Goal: Transaction & Acquisition: Purchase product/service

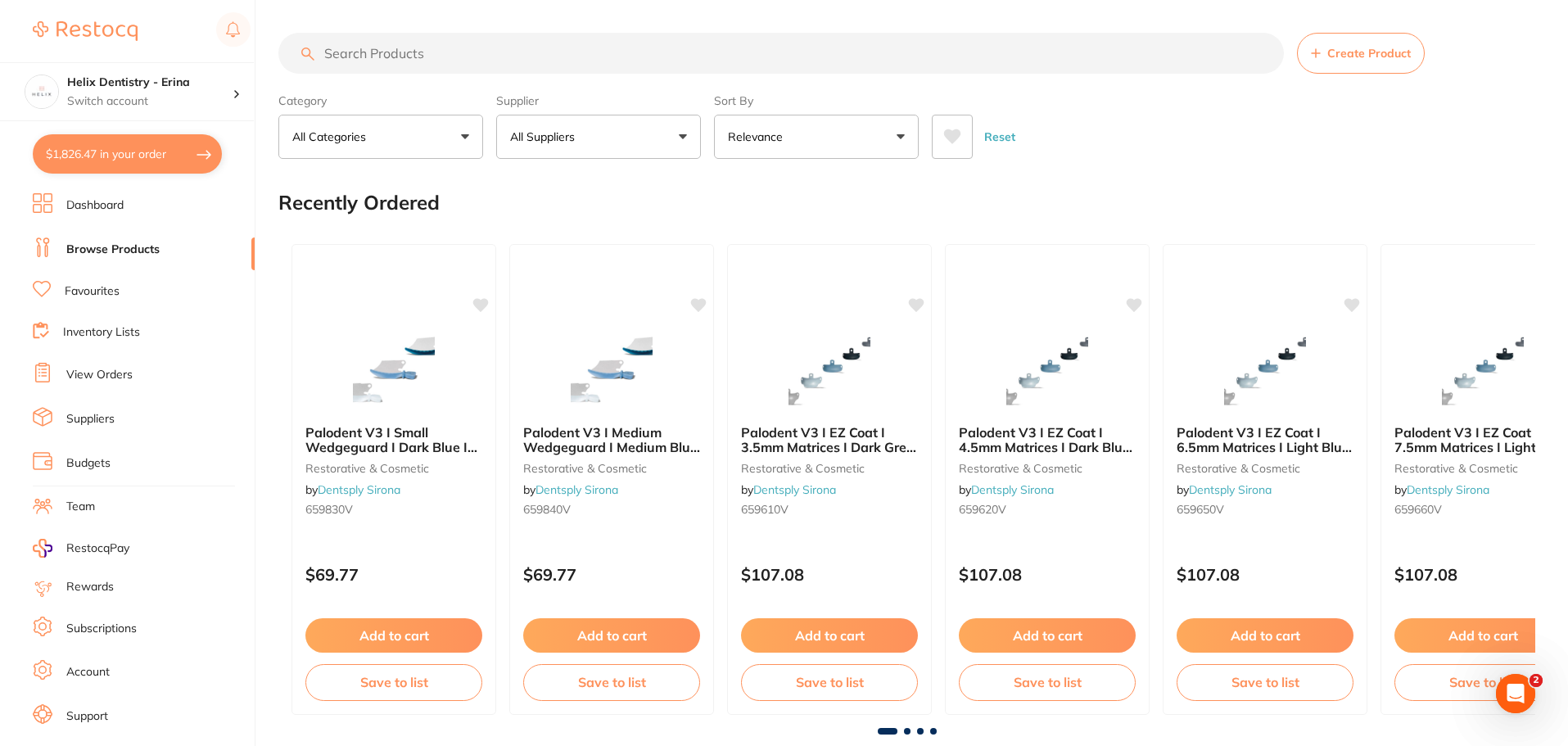
scroll to position [2304, 0]
click at [171, 141] on button "$1,826.47 in your order" at bounding box center [127, 154] width 189 height 39
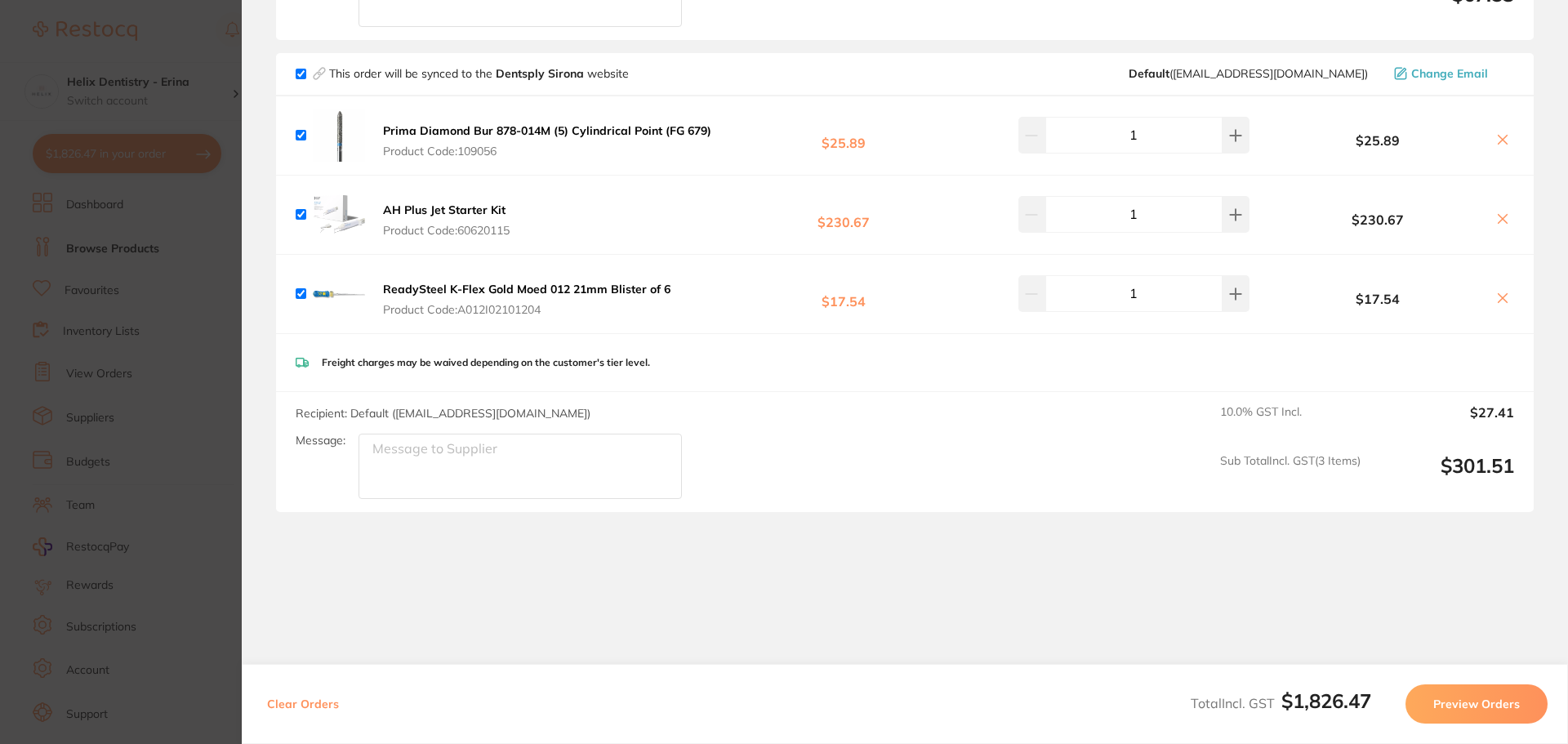
click at [200, 307] on section "Update RRP Set your pre negotiated price for this item. Item Agreed RRP (excl. …" at bounding box center [784, 372] width 1568 height 744
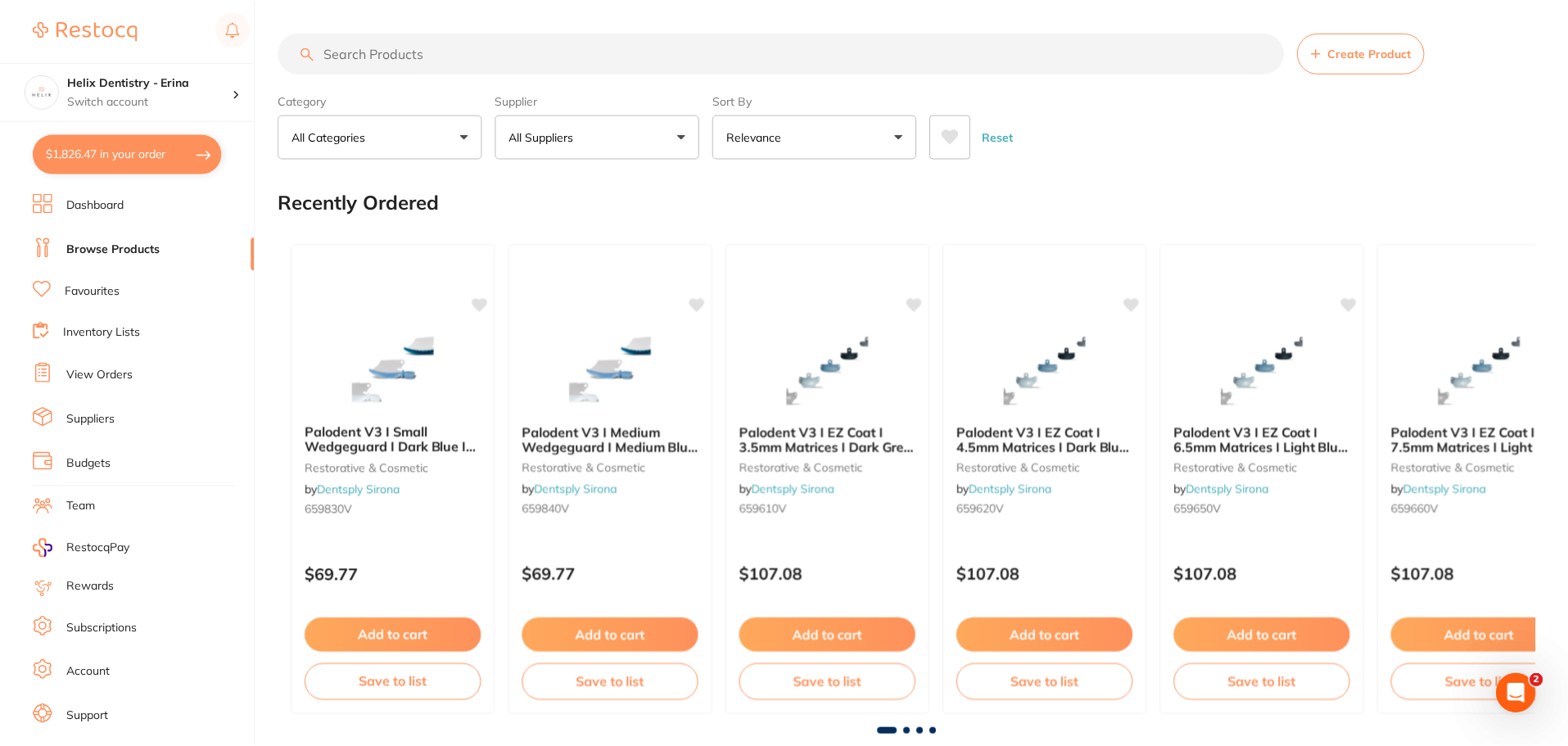
scroll to position [1, 0]
click at [196, 92] on div "Helix Dentistry - Erina Switch account" at bounding box center [150, 92] width 165 height 34
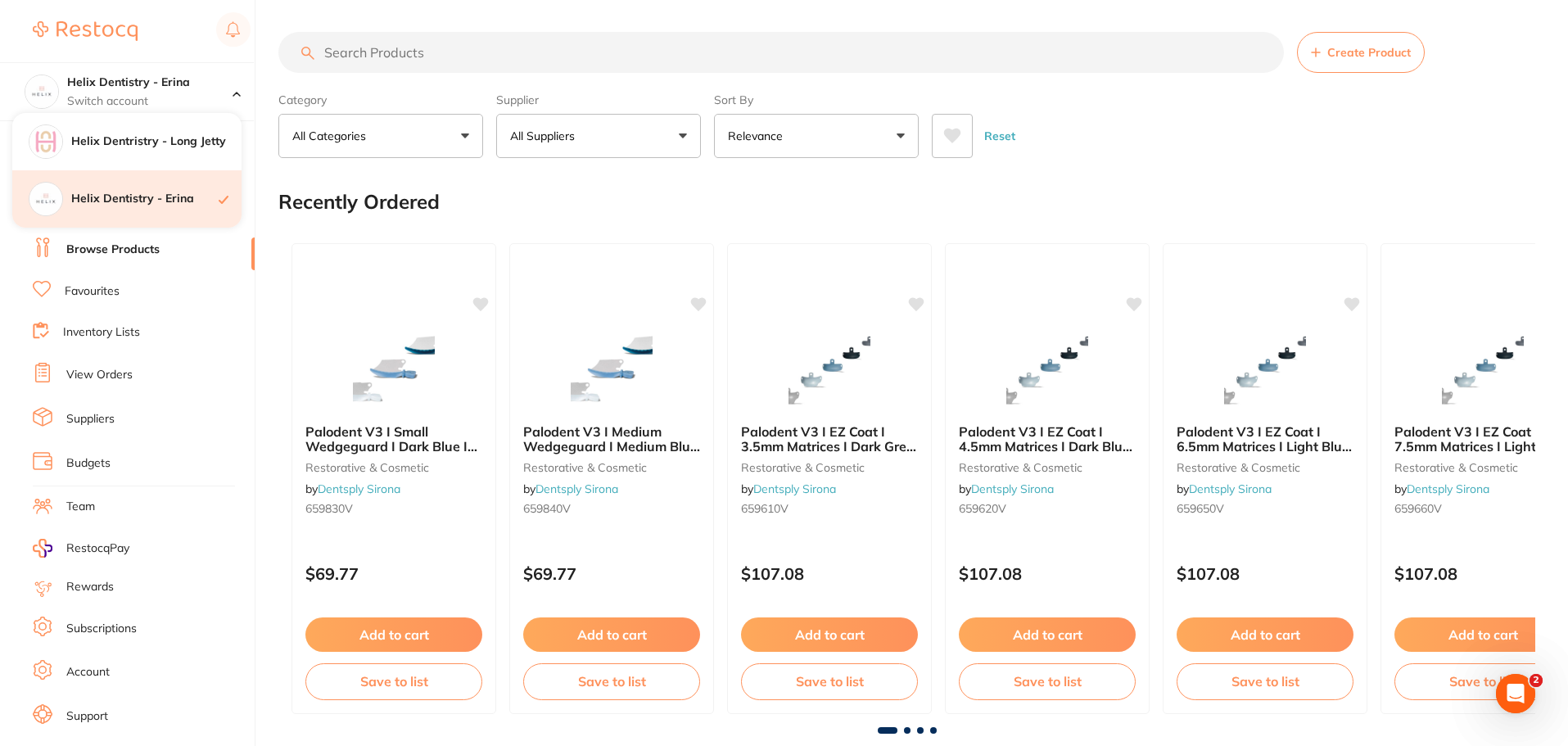
scroll to position [0, 0]
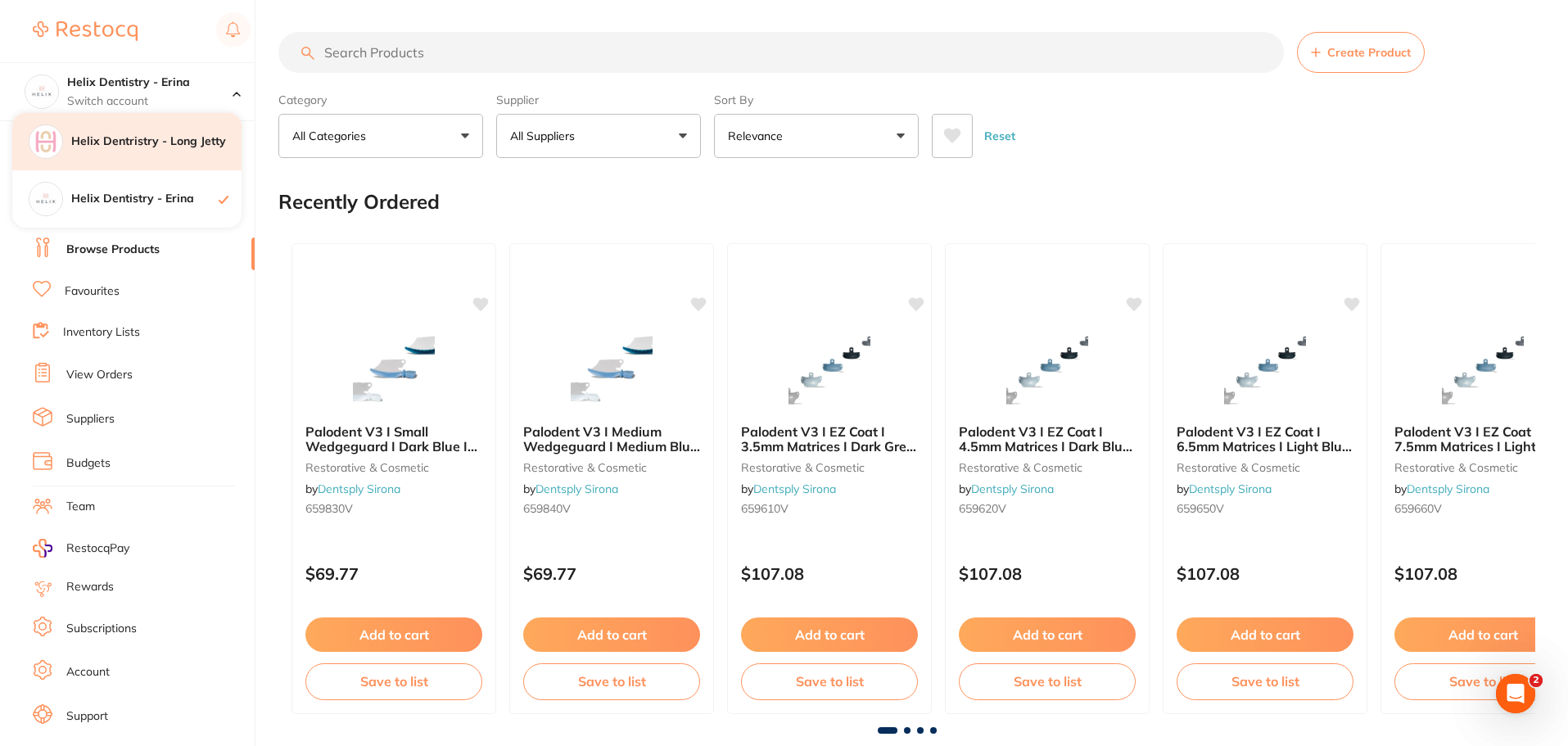
click at [179, 149] on h4 "Helix Dentristry - Long Jetty" at bounding box center [157, 141] width 170 height 16
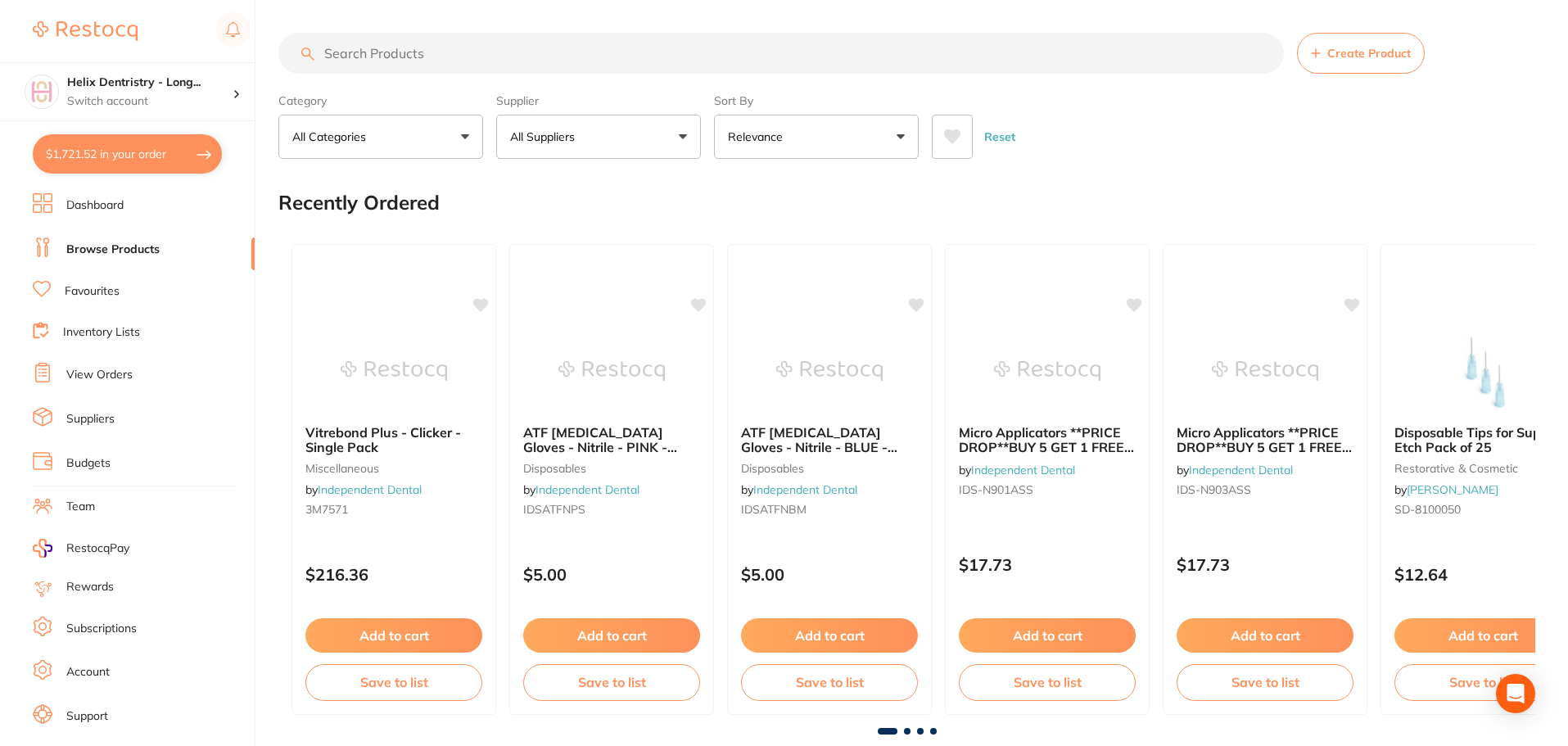
click at [178, 152] on button "$1,721.52 in your order" at bounding box center [127, 154] width 189 height 39
checkbox input "true"
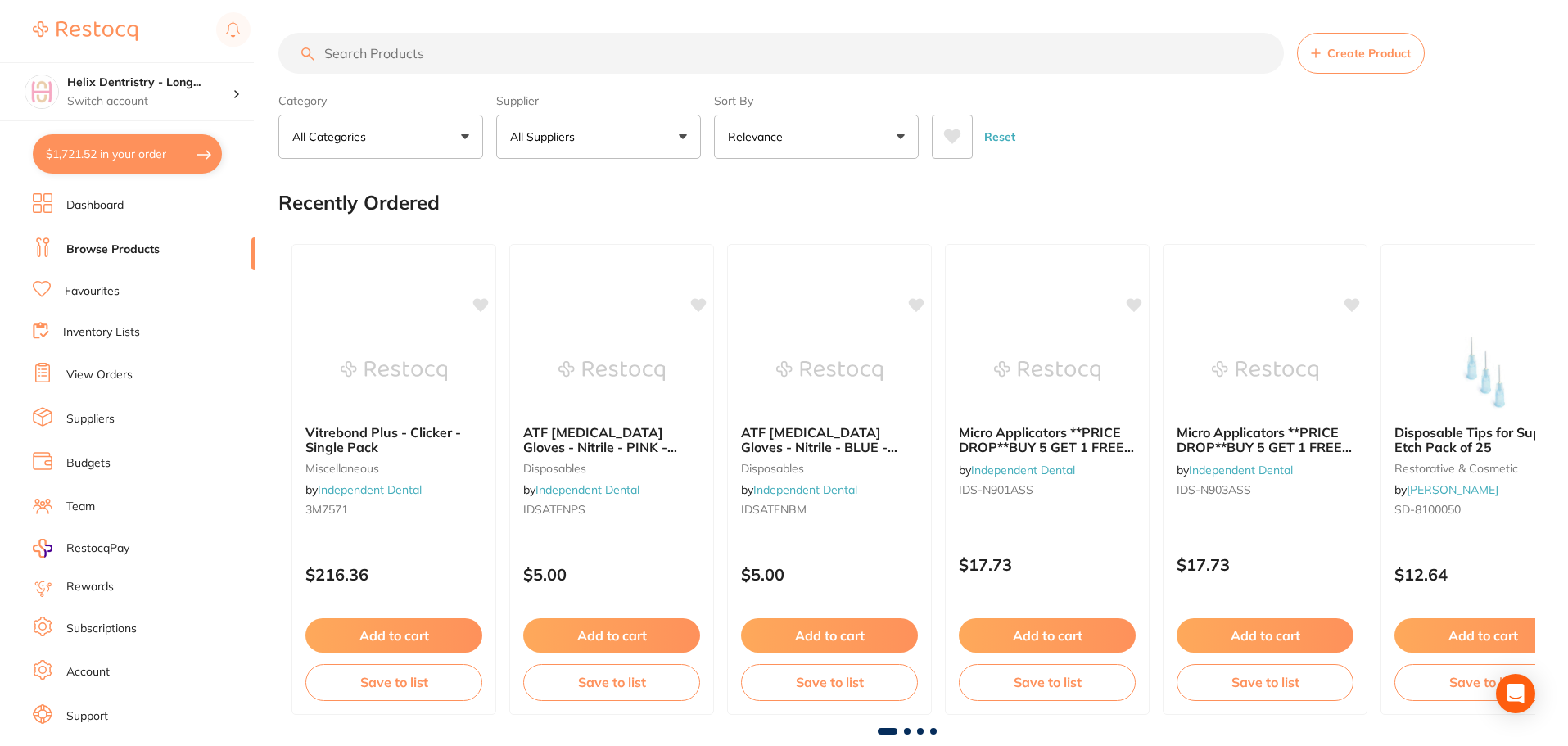
checkbox input "true"
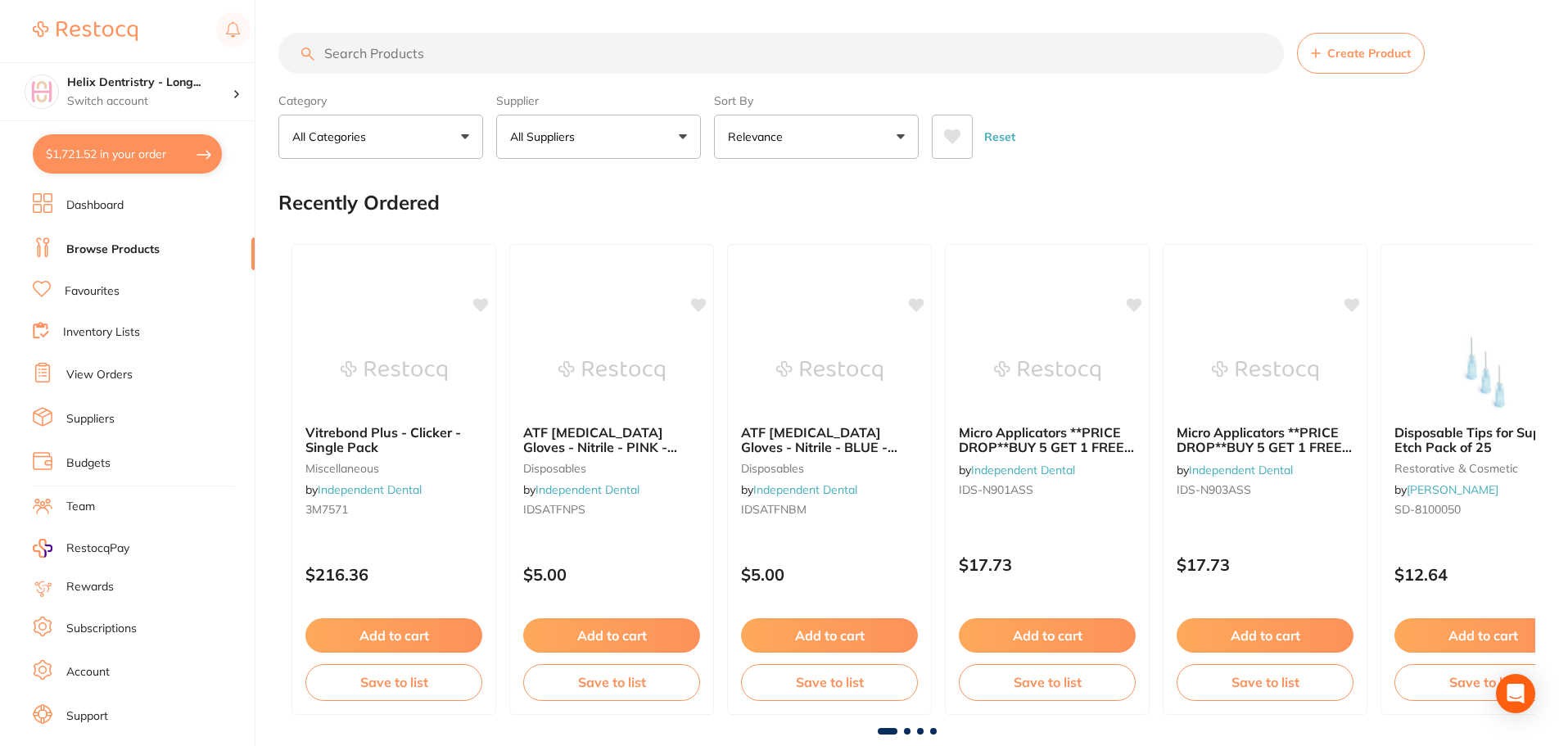
checkbox input "true"
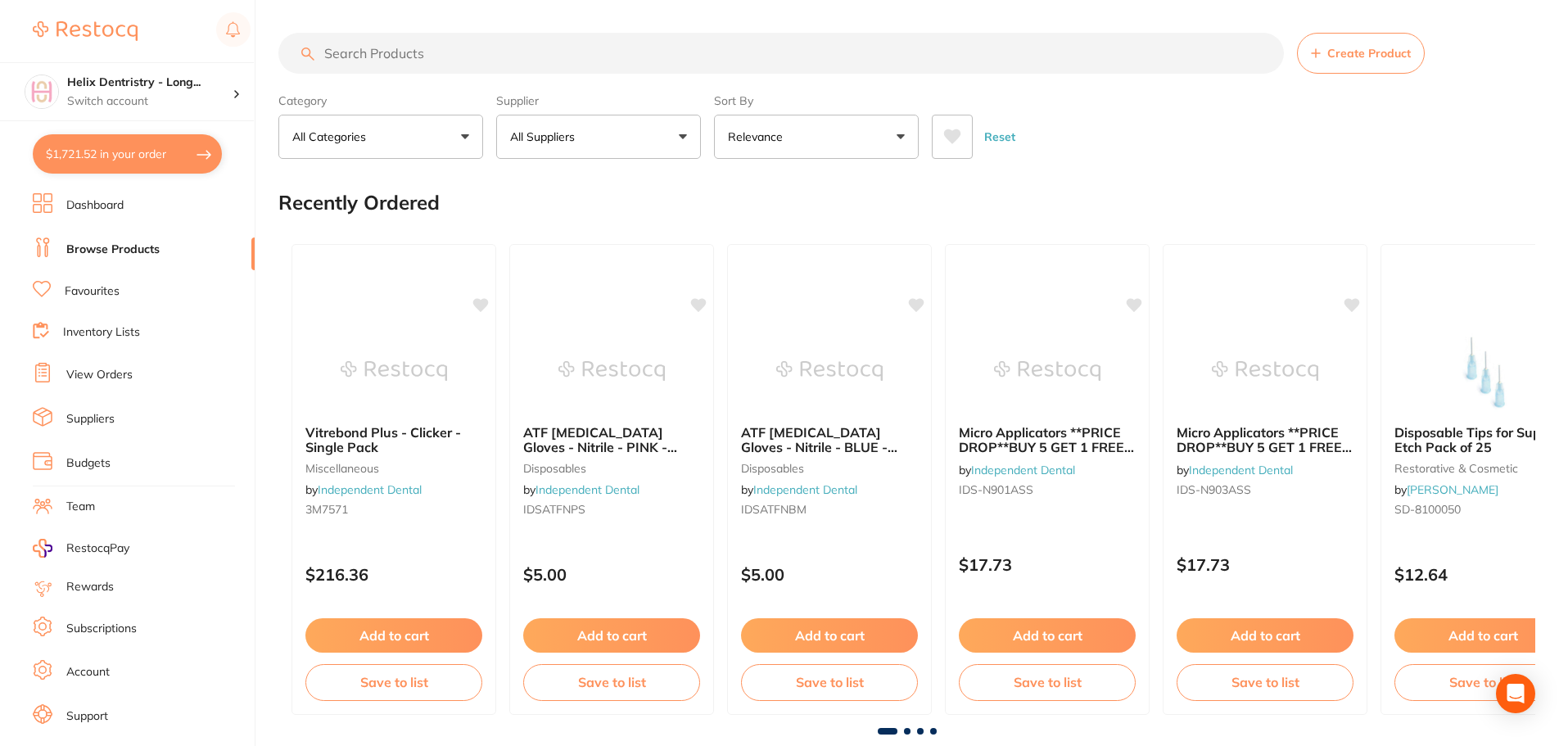
checkbox input "true"
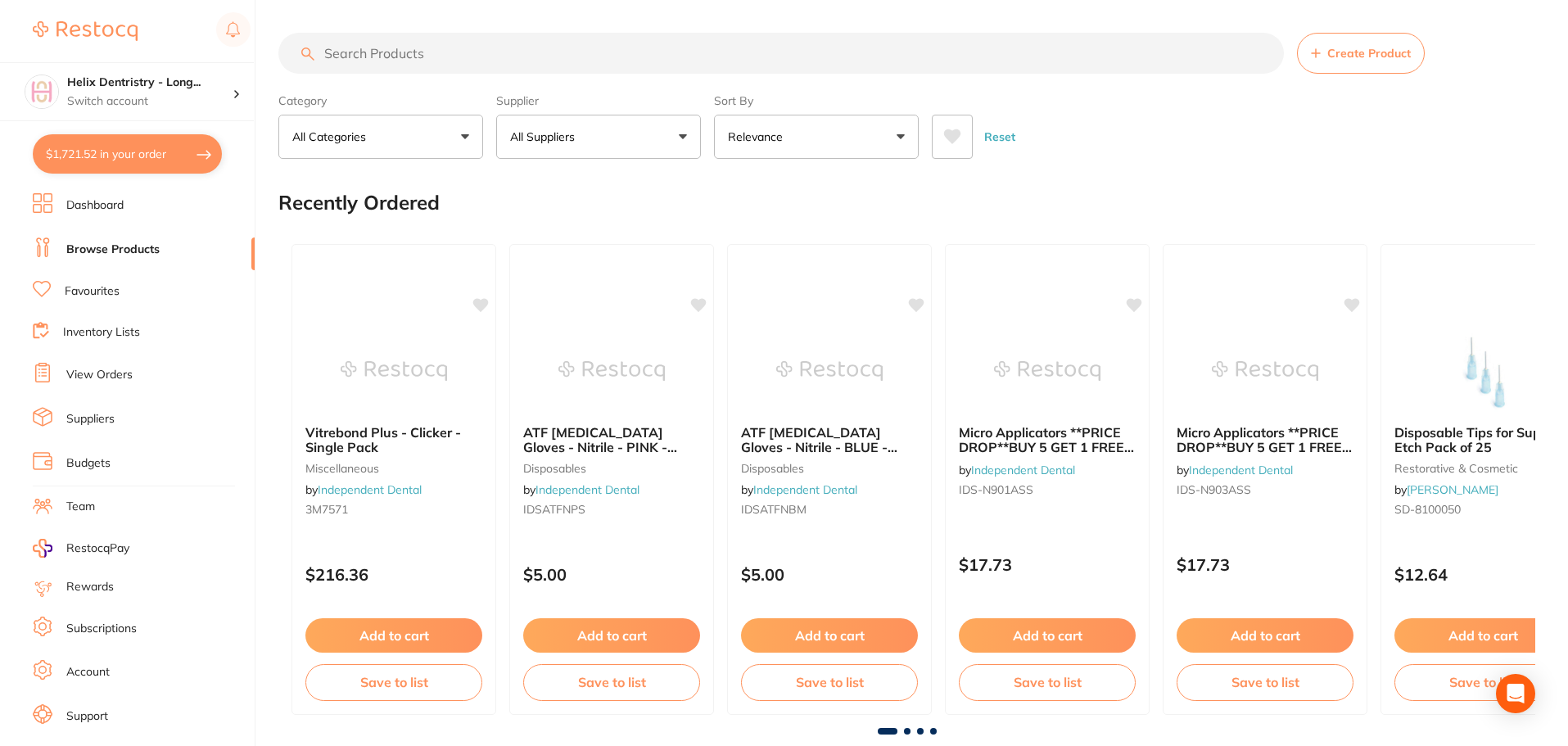
checkbox input "true"
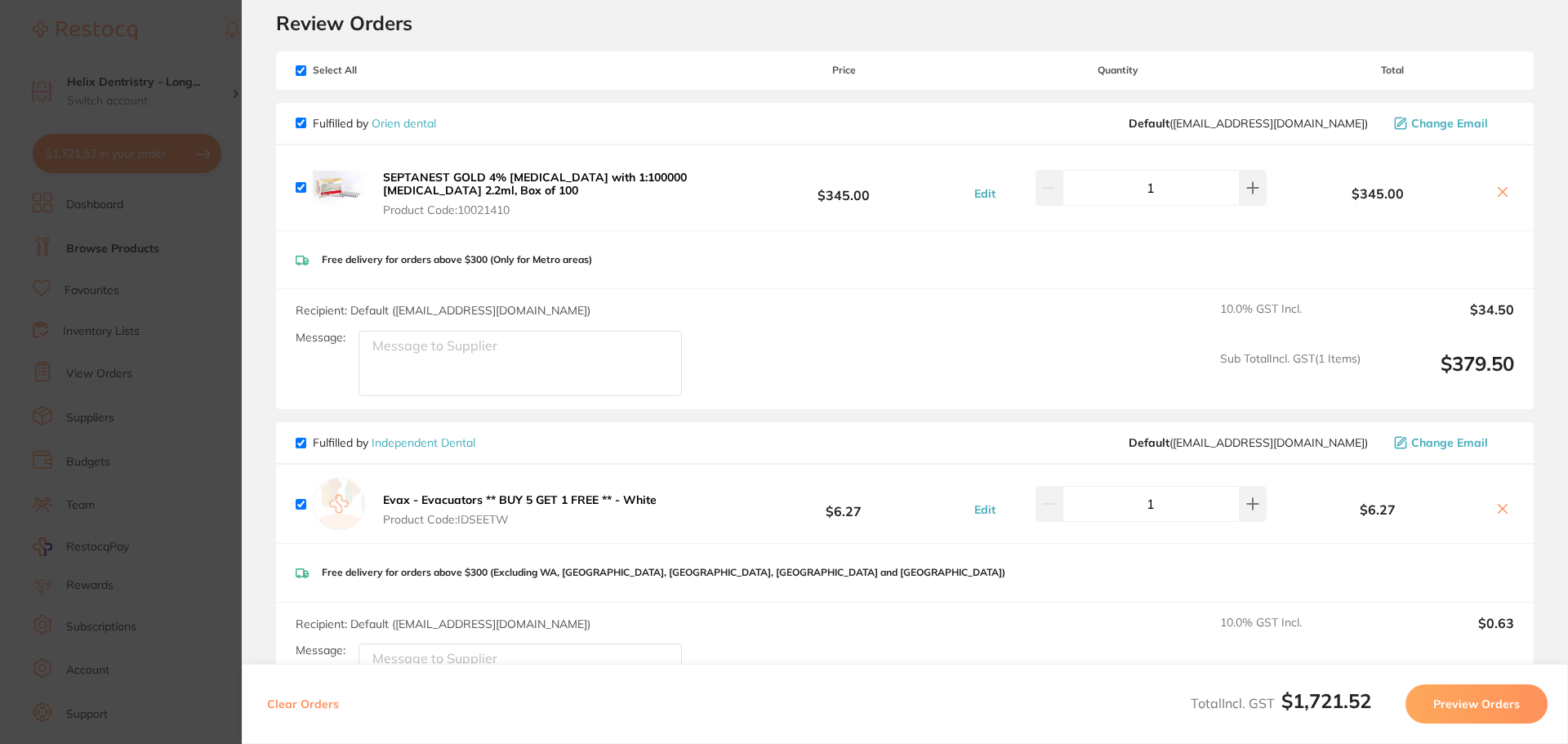
scroll to position [54, 0]
click at [234, 447] on section "Update RRP Set your pre negotiated price for this item. Item Agreed RRP (excl. …" at bounding box center [784, 372] width 1568 height 744
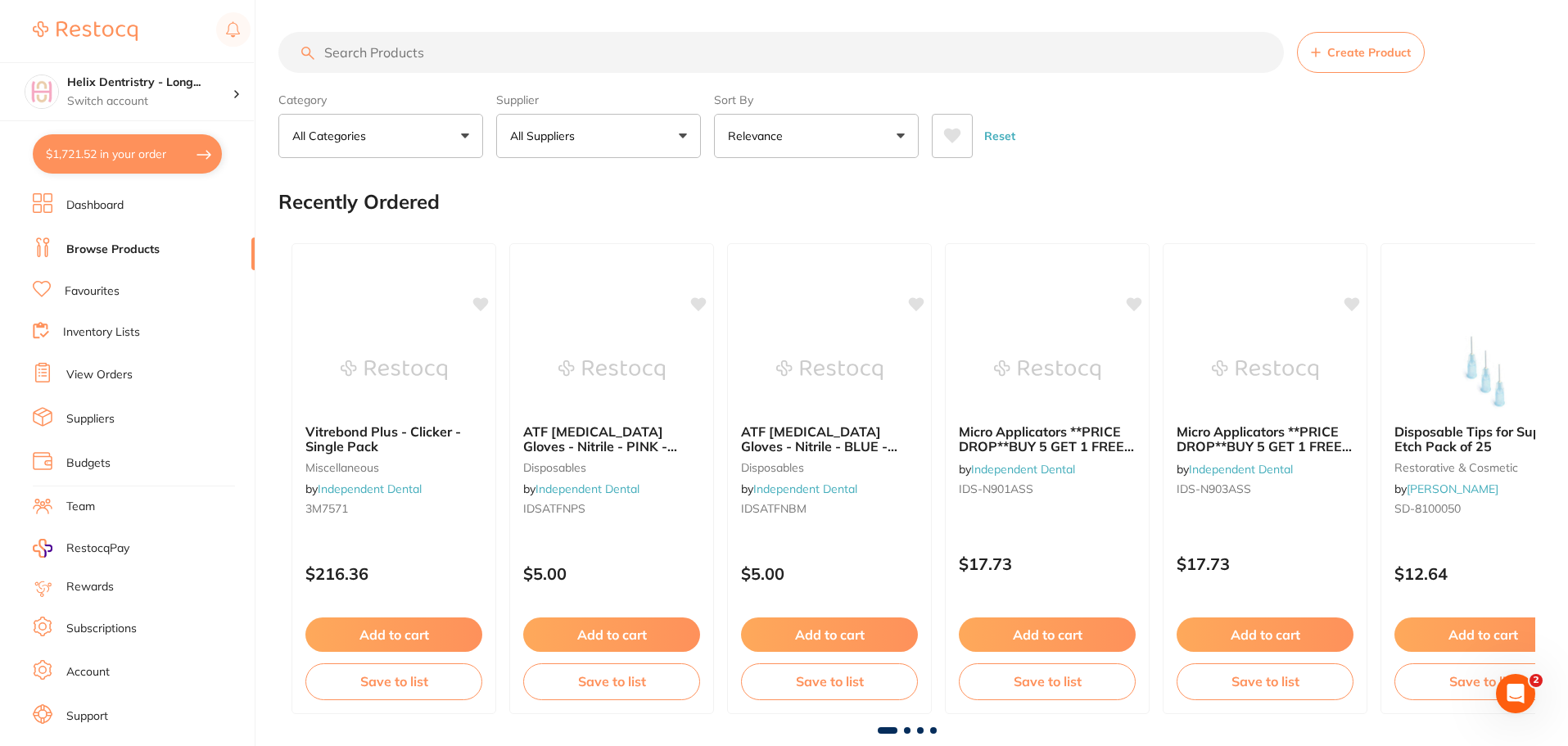
click at [190, 167] on button "$1,721.52 in your order" at bounding box center [127, 154] width 189 height 39
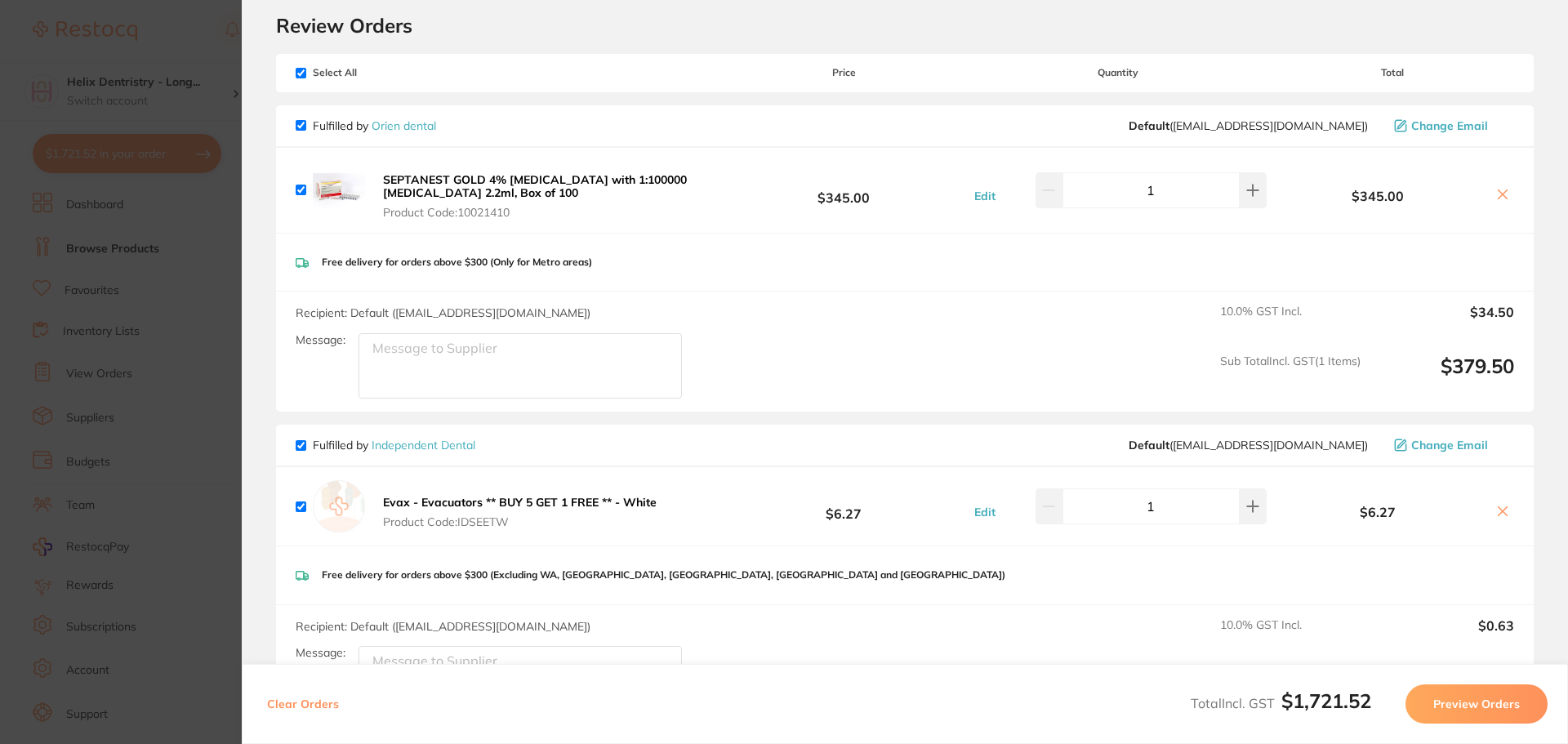
click at [210, 252] on section "Update RRP Set your pre negotiated price for this item. Item Agreed RRP (excl. …" at bounding box center [784, 372] width 1568 height 744
